Goal: Information Seeking & Learning: Learn about a topic

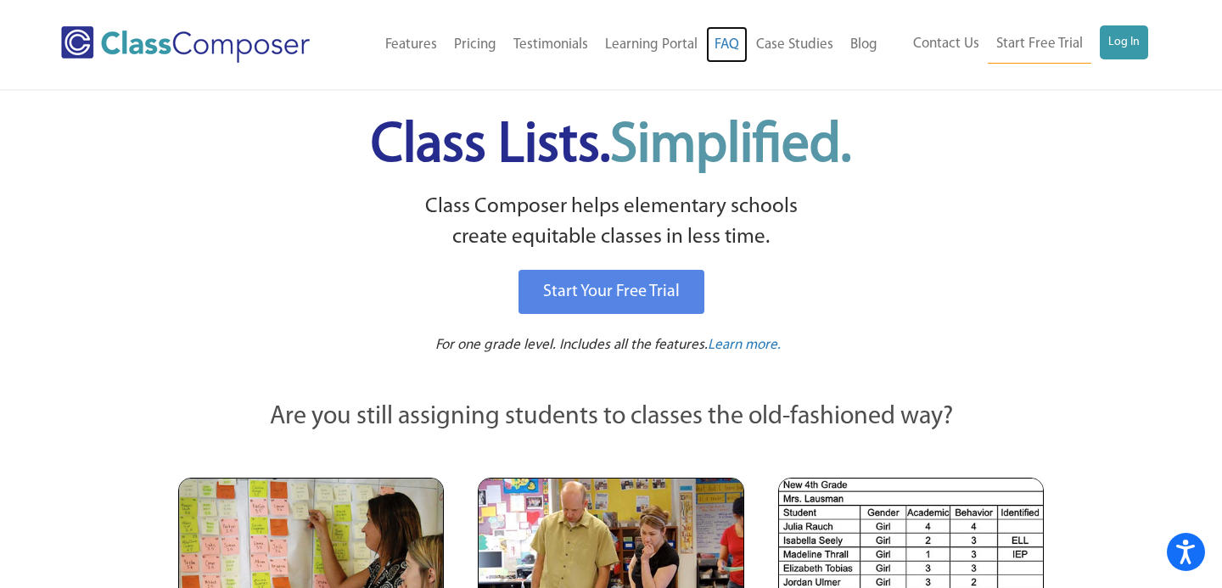
click at [723, 49] on link "FAQ" at bounding box center [727, 44] width 42 height 37
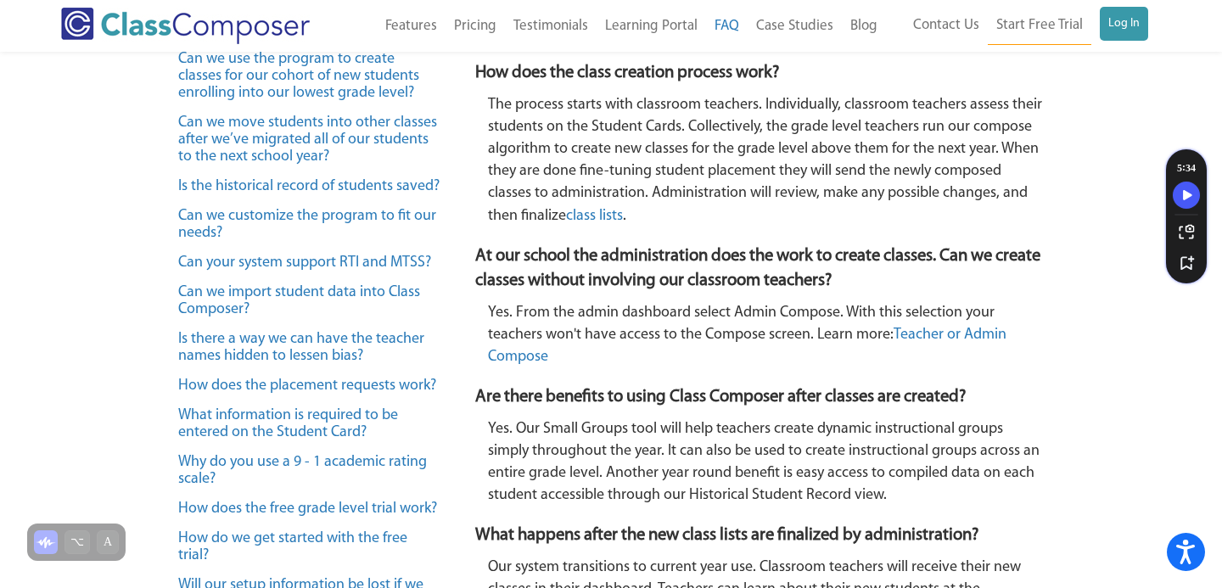
scroll to position [574, 0]
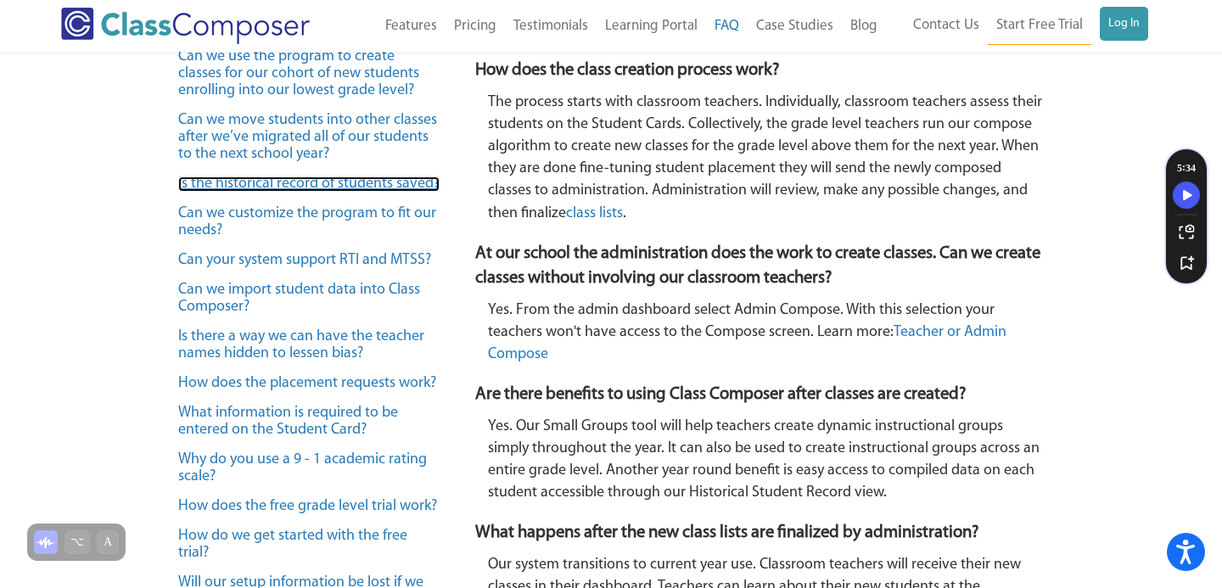
click at [302, 188] on link "Is the historical record of students saved?" at bounding box center [308, 183] width 261 height 15
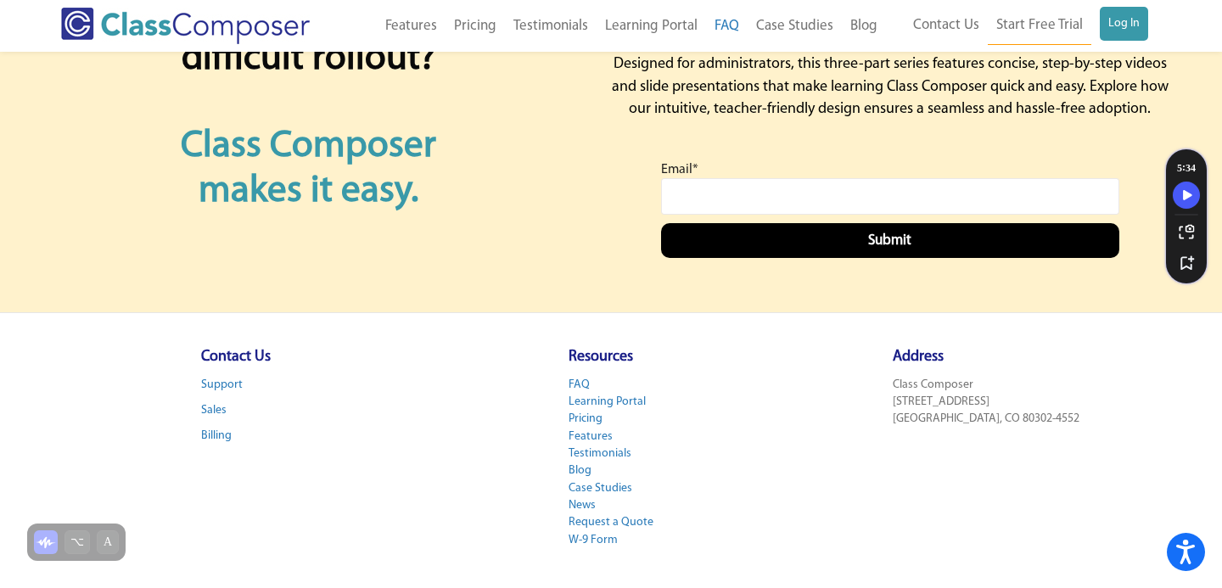
scroll to position [3697, 0]
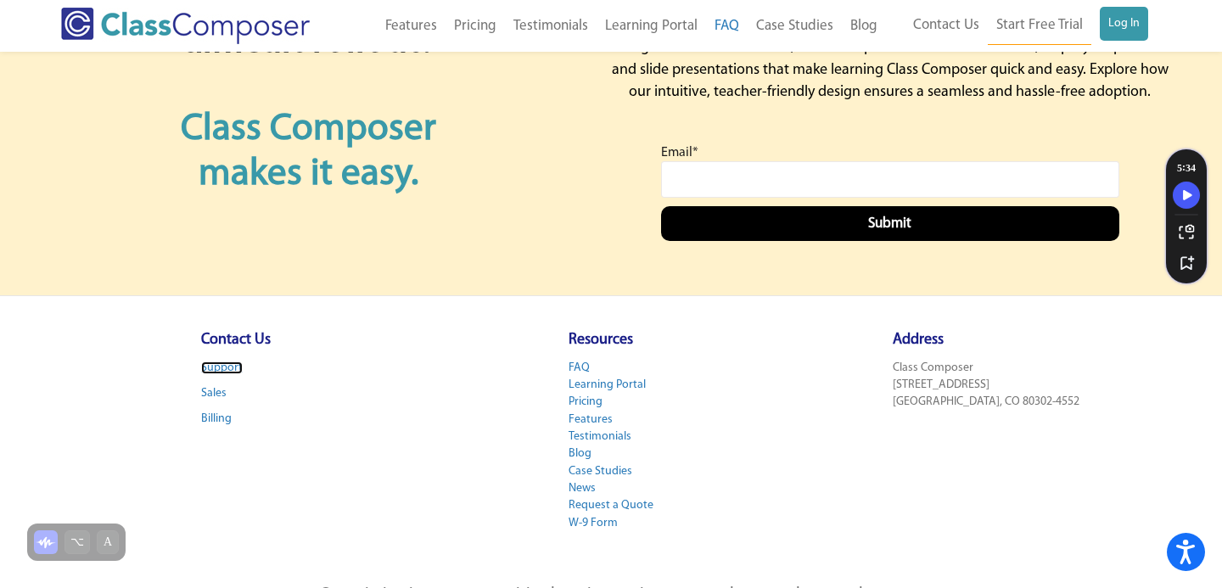
click at [223, 365] on link "Support" at bounding box center [222, 367] width 42 height 13
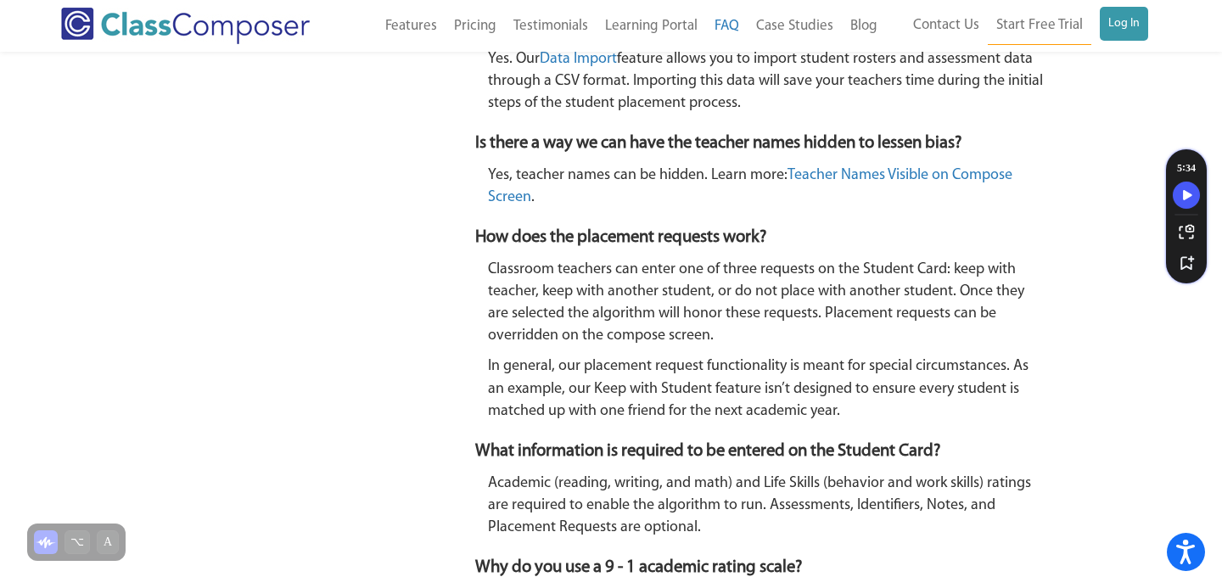
scroll to position [1568, 0]
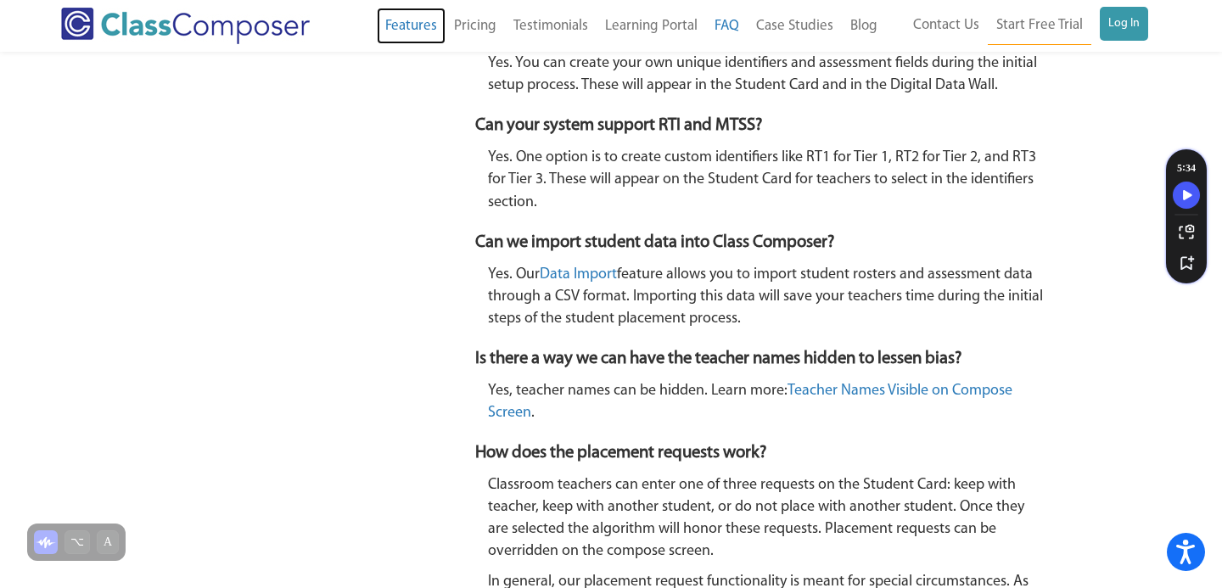
click at [417, 17] on link "Features" at bounding box center [411, 26] width 69 height 37
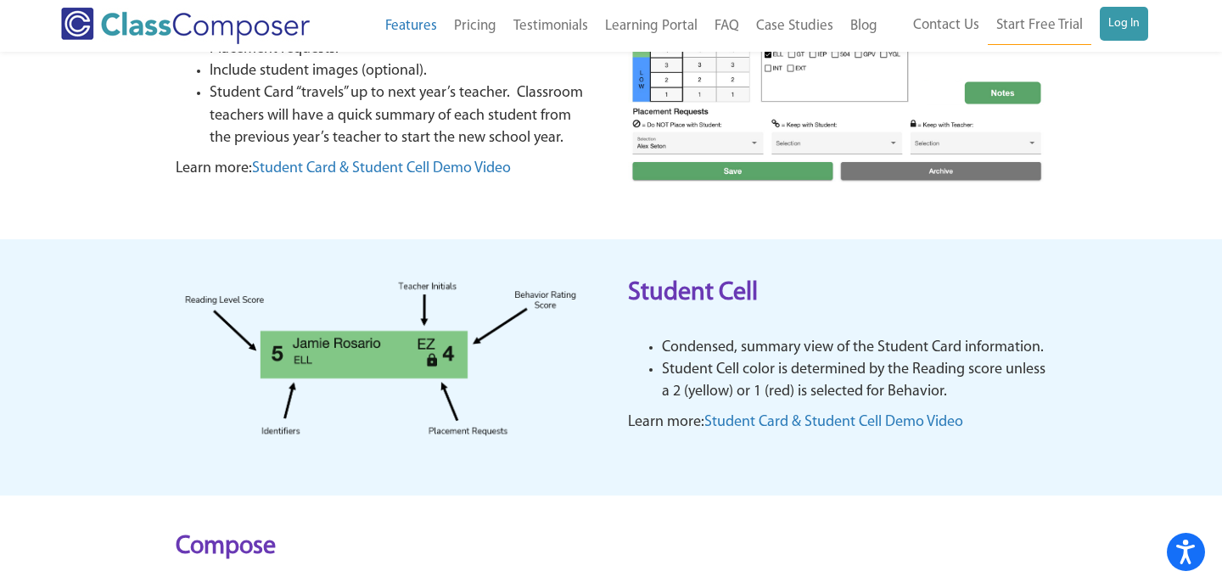
scroll to position [3567, 0]
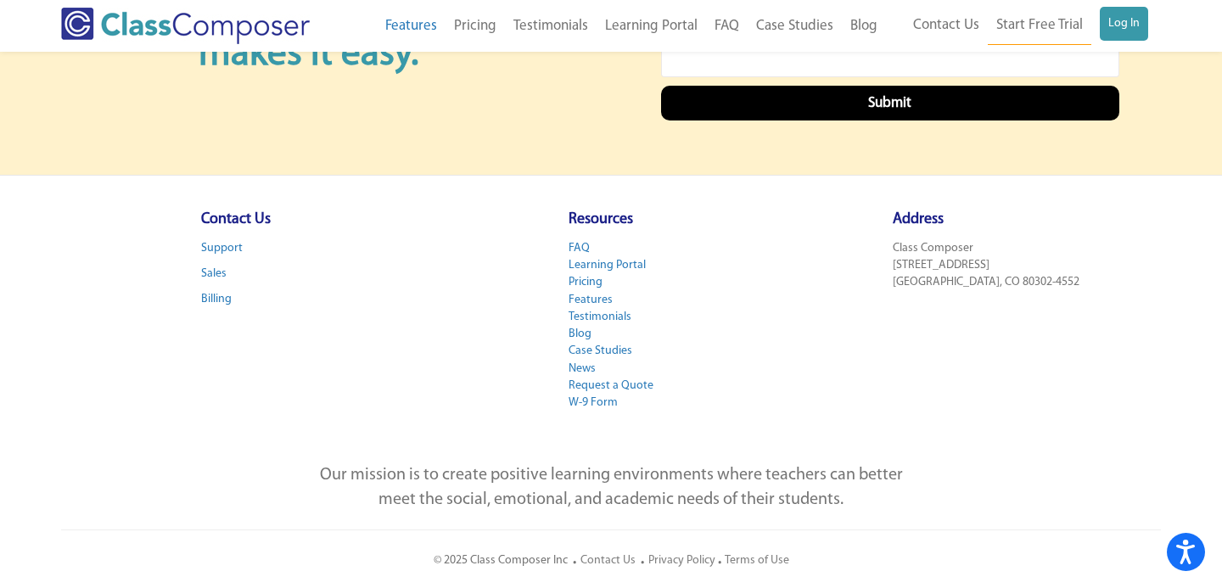
click at [692, 552] on div "Our mission is to create positive learning environments where teachers can bett…" at bounding box center [611, 526] width 1100 height 126
click at [694, 559] on link "Privacy Policy" at bounding box center [681, 560] width 67 height 13
